Goal: Check status: Check status

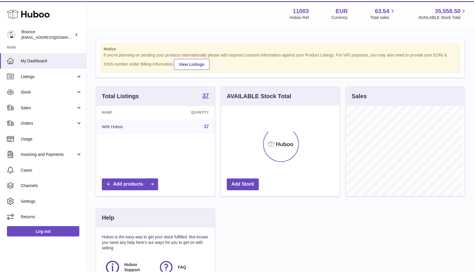
scroll to position [91, 120]
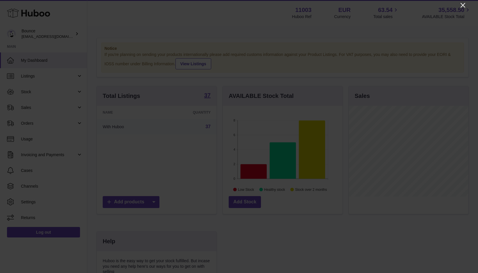
click at [464, 6] on icon "Close" at bounding box center [463, 5] width 7 height 7
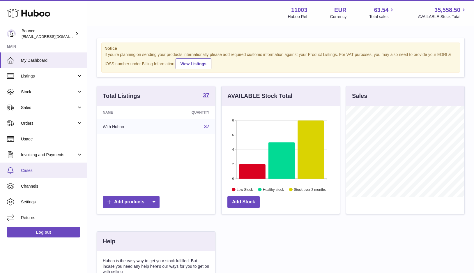
click at [33, 168] on span "Cases" at bounding box center [52, 171] width 62 height 6
click at [31, 171] on span "Cases" at bounding box center [52, 171] width 62 height 6
click at [26, 171] on span "Cases" at bounding box center [52, 171] width 62 height 6
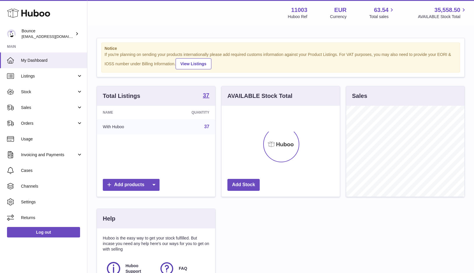
scroll to position [91, 118]
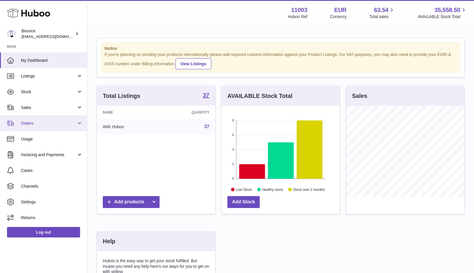
click at [32, 124] on span "Orders" at bounding box center [49, 124] width 56 height 6
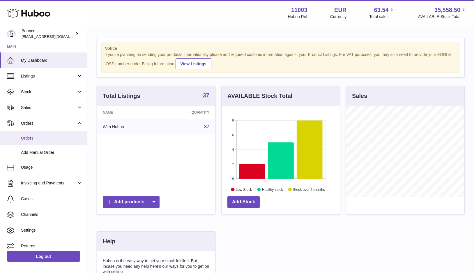
click at [31, 138] on span "Orders" at bounding box center [52, 138] width 62 height 6
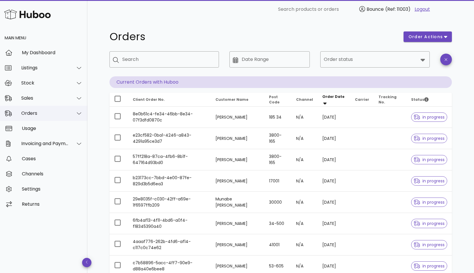
click at [28, 111] on div "Orders" at bounding box center [44, 113] width 47 height 6
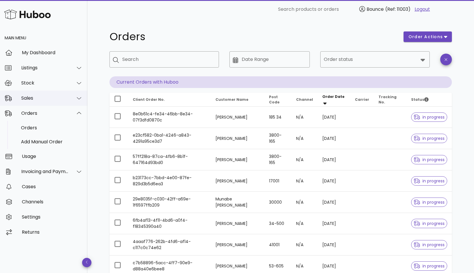
click at [30, 100] on div "Sales" at bounding box center [44, 98] width 47 height 6
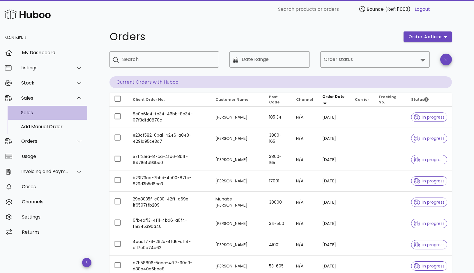
click at [30, 112] on div "Sales" at bounding box center [52, 113] width 62 height 6
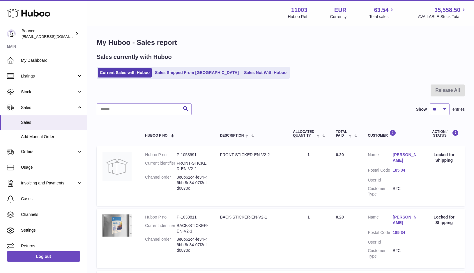
click at [178, 72] on link "Sales Shipped From [GEOGRAPHIC_DATA]" at bounding box center [197, 73] width 88 height 10
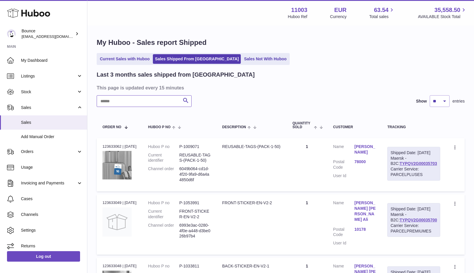
click at [146, 95] on input "text" at bounding box center [144, 101] width 95 height 12
paste input "**********"
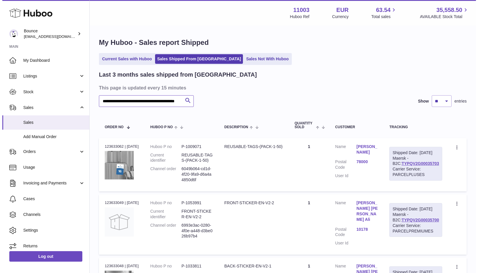
scroll to position [0, 24]
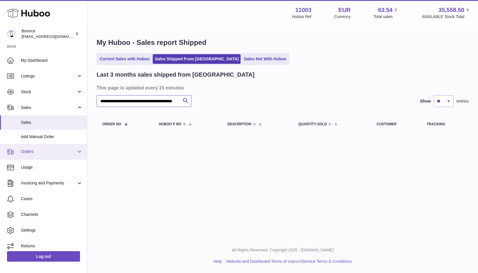
type input "**********"
click at [29, 150] on span "Orders" at bounding box center [49, 152] width 56 height 6
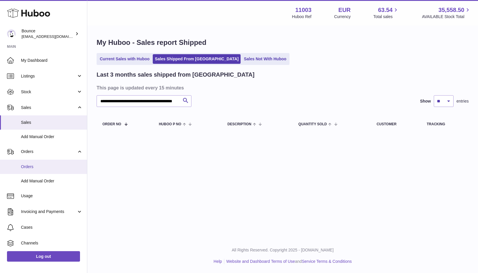
click at [28, 164] on span "Orders" at bounding box center [52, 167] width 62 height 6
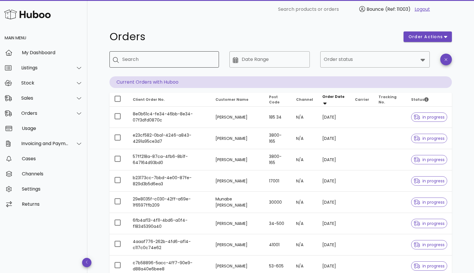
click at [141, 61] on input "Search" at bounding box center [168, 59] width 92 height 9
paste input "**********"
type input "**********"
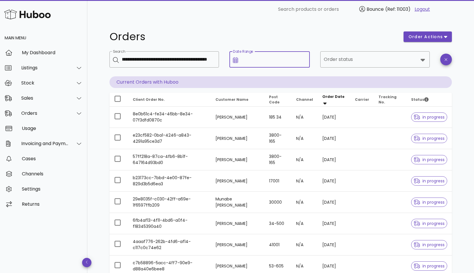
click at [248, 60] on input "Date Range" at bounding box center [274, 59] width 65 height 9
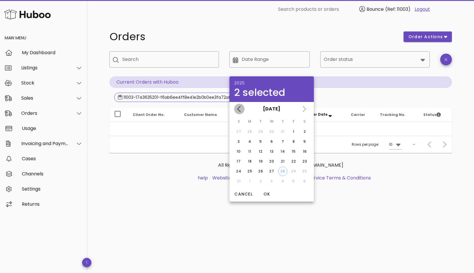
click at [240, 110] on icon "Previous month" at bounding box center [239, 108] width 7 height 7
click at [305, 108] on icon "Next month" at bounding box center [303, 109] width 3 height 6
click at [242, 107] on icon "Previous month" at bounding box center [239, 108] width 7 height 7
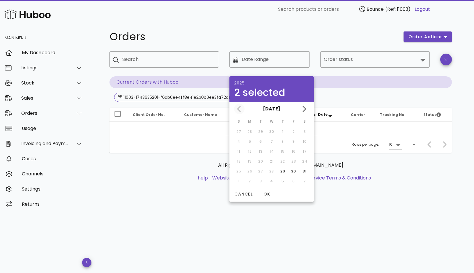
click at [242, 107] on div "May 2025" at bounding box center [271, 109] width 84 height 14
click at [240, 108] on div "May 2025" at bounding box center [271, 109] width 84 height 14
click at [240, 109] on div "May 2025" at bounding box center [271, 109] width 84 height 14
click at [223, 32] on h1 "Orders" at bounding box center [252, 36] width 287 height 10
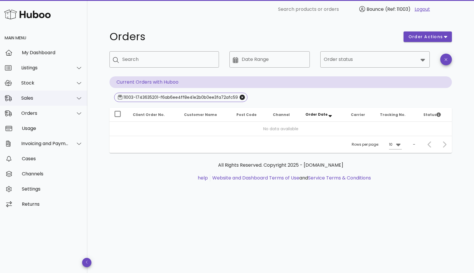
click at [34, 98] on div "Sales" at bounding box center [44, 98] width 47 height 6
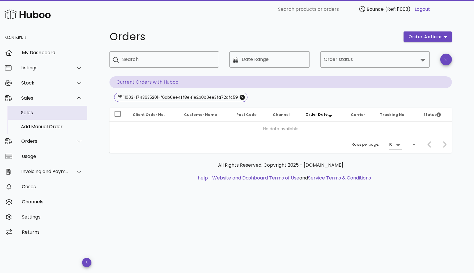
click at [31, 113] on div "Sales" at bounding box center [52, 113] width 62 height 6
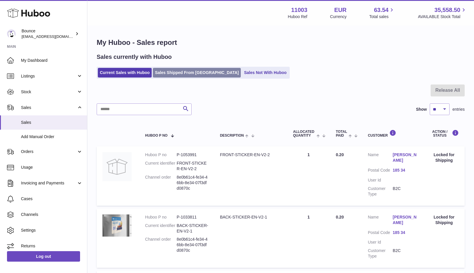
click at [171, 70] on link "Sales Shipped From [GEOGRAPHIC_DATA]" at bounding box center [197, 73] width 88 height 10
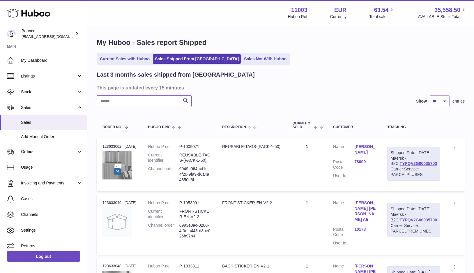
click at [129, 104] on input "text" at bounding box center [144, 101] width 95 height 12
paste input "**********"
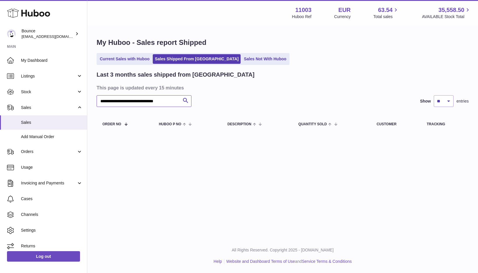
click at [114, 103] on input "**********" at bounding box center [144, 101] width 95 height 12
paste input "text"
type input "**********"
